Goal: Book appointment/travel/reservation

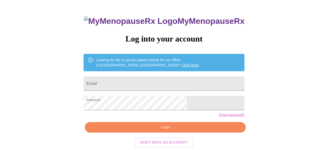
scroll to position [27, 0]
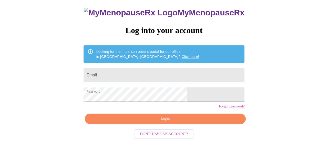
click at [208, 122] on span "Login" at bounding box center [165, 119] width 149 height 6
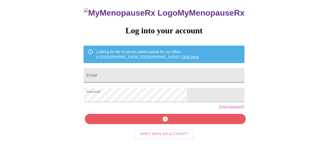
click at [192, 72] on input "Email" at bounding box center [164, 75] width 161 height 14
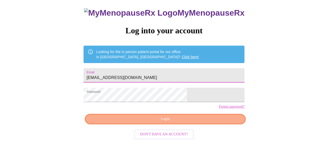
type input "[EMAIL_ADDRESS][DOMAIN_NAME]"
click at [201, 122] on span "Login" at bounding box center [165, 119] width 149 height 6
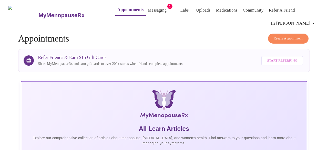
click at [300, 36] on span "Create Appointment" at bounding box center [288, 39] width 29 height 6
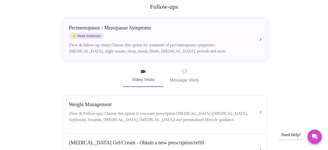
scroll to position [110, 0]
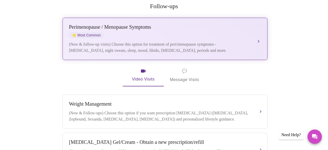
click at [259, 32] on button "[MEDICAL_DATA] / Menopause Symptoms ⭐ Most Common (New & follow-up visits) Choo…" at bounding box center [165, 39] width 205 height 42
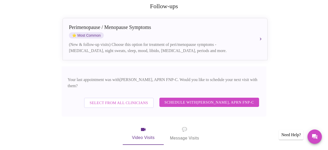
click at [250, 99] on span "Schedule with [PERSON_NAME], APRN FNP-C" at bounding box center [210, 102] width 90 height 7
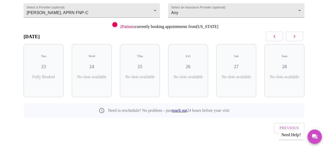
click at [296, 38] on icon "button" at bounding box center [295, 36] width 6 height 6
click at [137, 75] on p "1 Slots Left ( 1 Total)" at bounding box center [142, 80] width 19 height 10
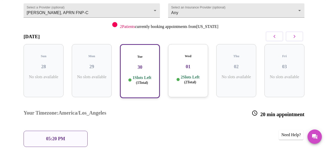
click at [61, 136] on p "05:20 PM" at bounding box center [55, 138] width 19 height 5
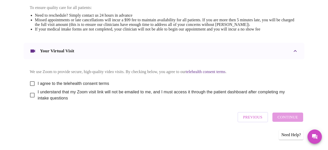
scroll to position [230, 0]
click at [31, 83] on input "I agree to the telehealth consent terms" at bounding box center [32, 83] width 11 height 11
checkbox input "true"
click at [30, 98] on input "I understand that my Zoom visit link will not be emailed to me, and I must acce…" at bounding box center [32, 95] width 11 height 11
checkbox input "true"
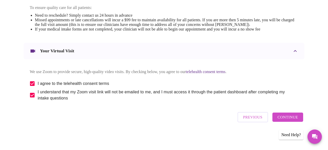
click at [298, 119] on span "Continue" at bounding box center [288, 117] width 21 height 7
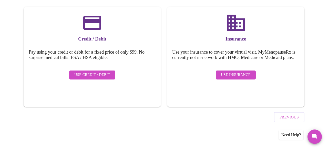
scroll to position [75, 0]
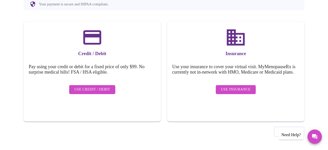
click at [246, 93] on span "Use Insurance" at bounding box center [236, 89] width 30 height 6
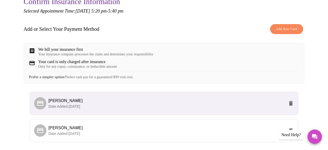
scroll to position [64, 0]
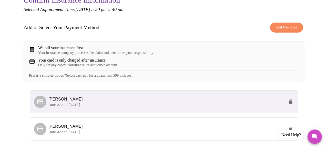
click at [318, 107] on div "Confirm Insurance Information Selected Appointment Time: [DATE] 5:20 pm - 5:40 …" at bounding box center [164, 86] width 324 height 202
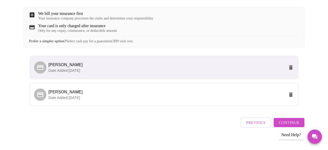
scroll to position [106, 0]
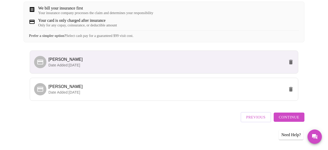
click at [295, 121] on span "Continue" at bounding box center [289, 117] width 21 height 7
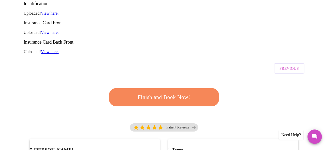
click at [201, 93] on span "Finish and Book Now!" at bounding box center [164, 97] width 95 height 9
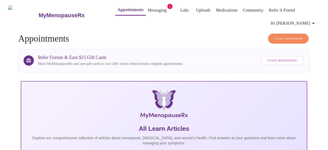
click at [153, 7] on link "Messaging" at bounding box center [157, 10] width 19 height 7
click at [191, 12] on link "Uploads" at bounding box center [198, 10] width 15 height 7
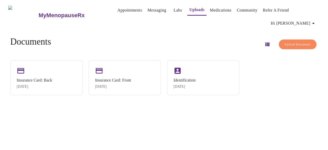
click at [299, 42] on span "Upload Document" at bounding box center [298, 45] width 26 height 6
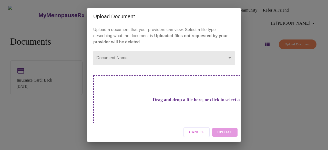
click at [228, 57] on body "MyMenopauseRx Appointments Messaging Labs Uploads Medications Community Refer a…" at bounding box center [164, 77] width 324 height 150
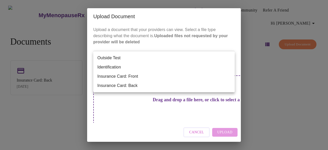
click at [118, 59] on li "Outside Test" at bounding box center [164, 57] width 142 height 9
type input "Outside Test"
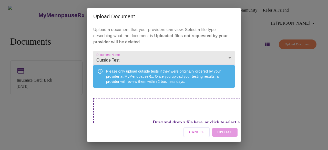
click at [280, 90] on div "Upload Document Upload a document that your providers can view. Select a file t…" at bounding box center [164, 75] width 328 height 150
